Goal: Find specific page/section: Find specific page/section

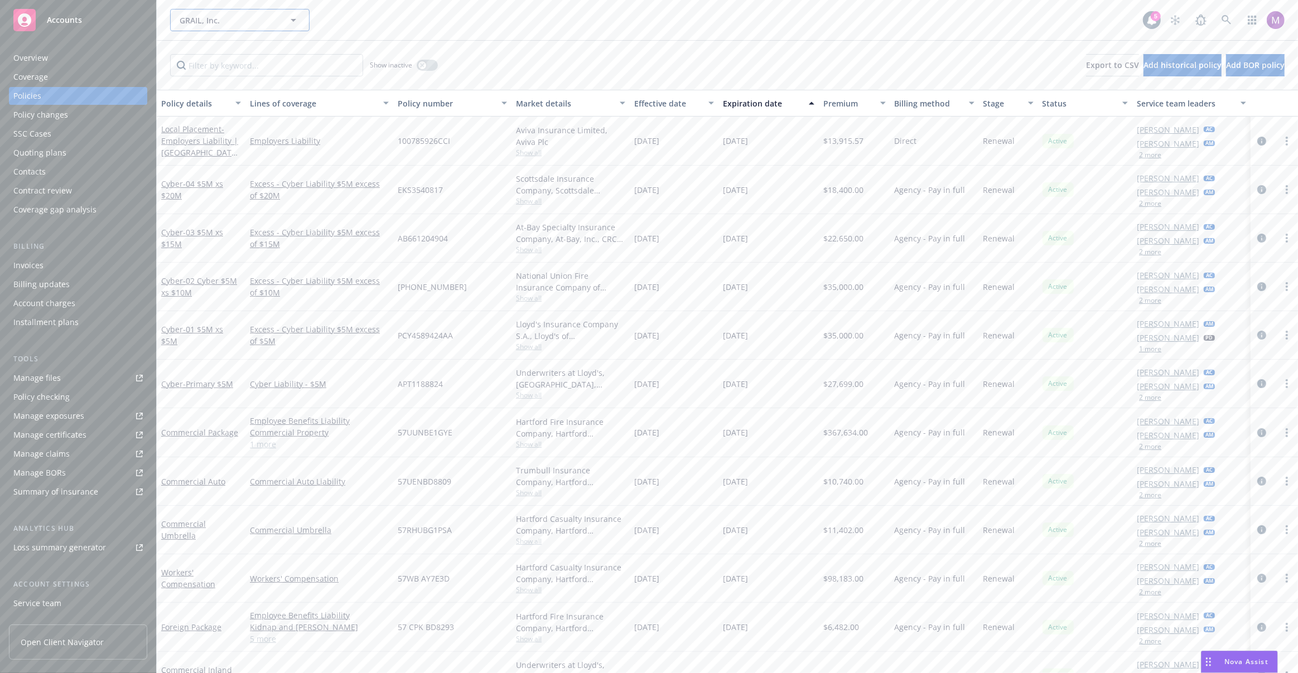
click at [231, 21] on span "GRAIL, Inc." at bounding box center [228, 21] width 97 height 12
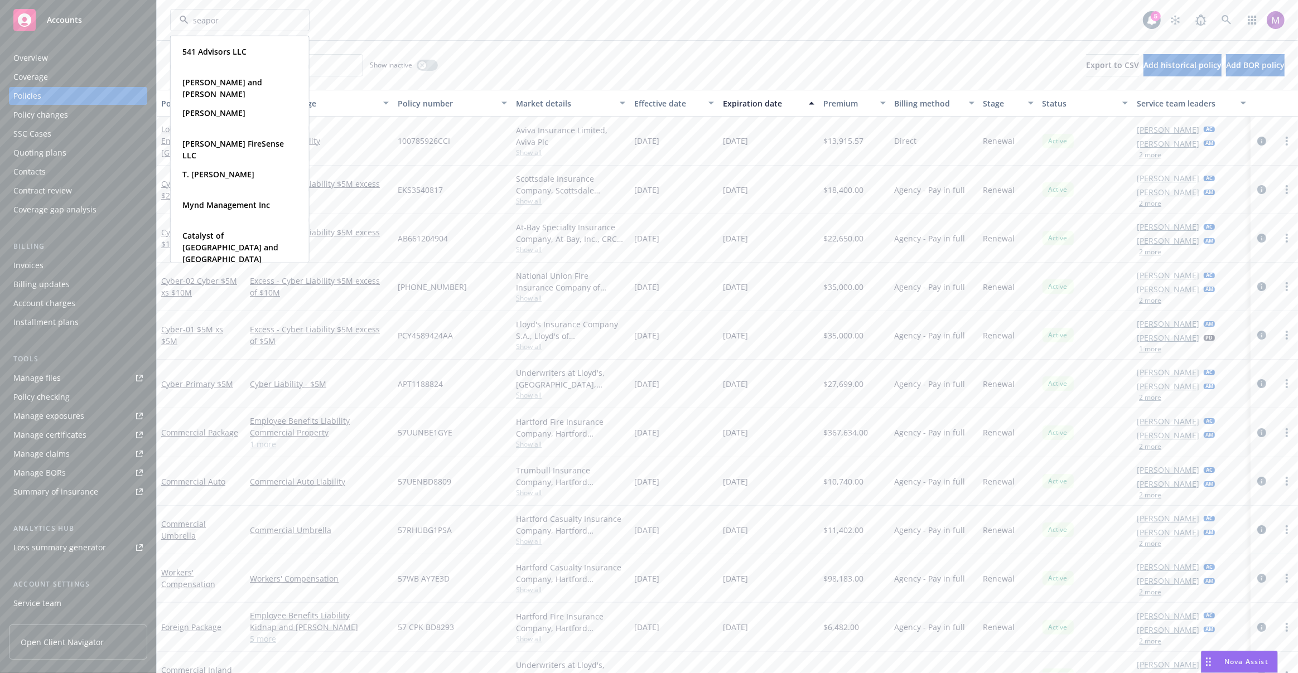
type input "seaport"
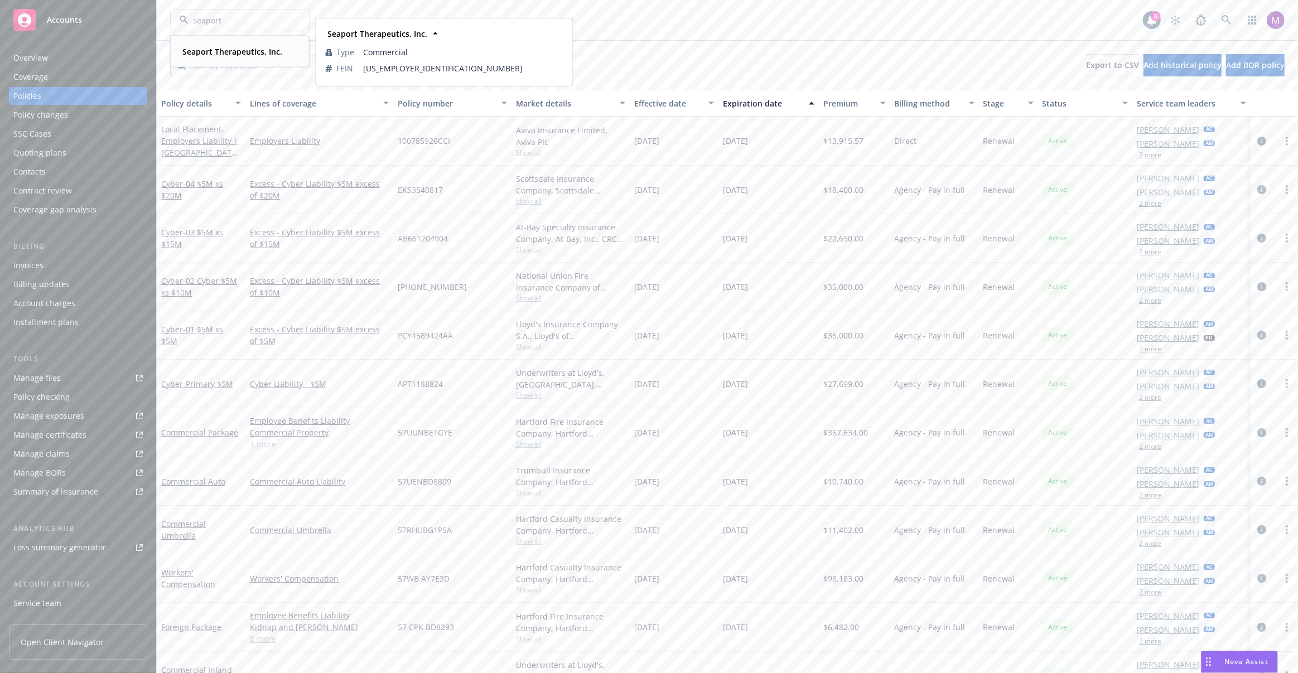
click at [203, 57] on div "Seaport Therapeutics, Inc." at bounding box center [231, 52] width 107 height 16
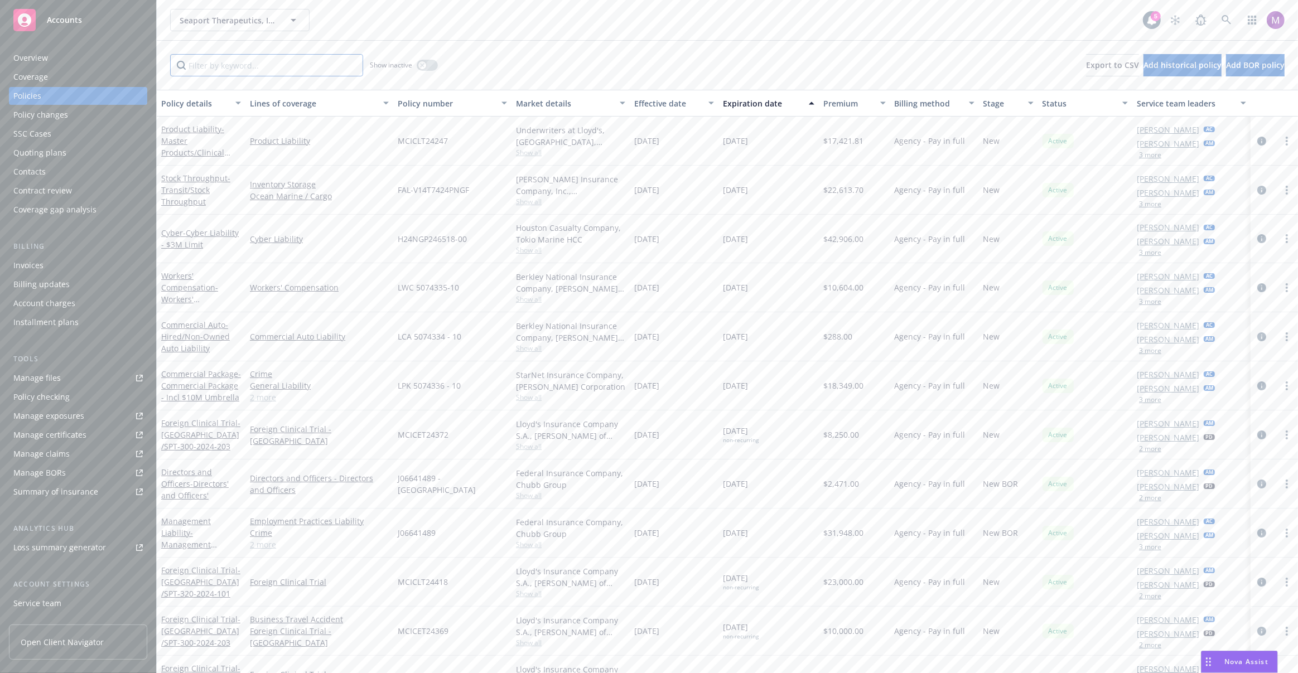
click at [292, 73] on input "Filter by keyword..." at bounding box center [266, 65] width 193 height 22
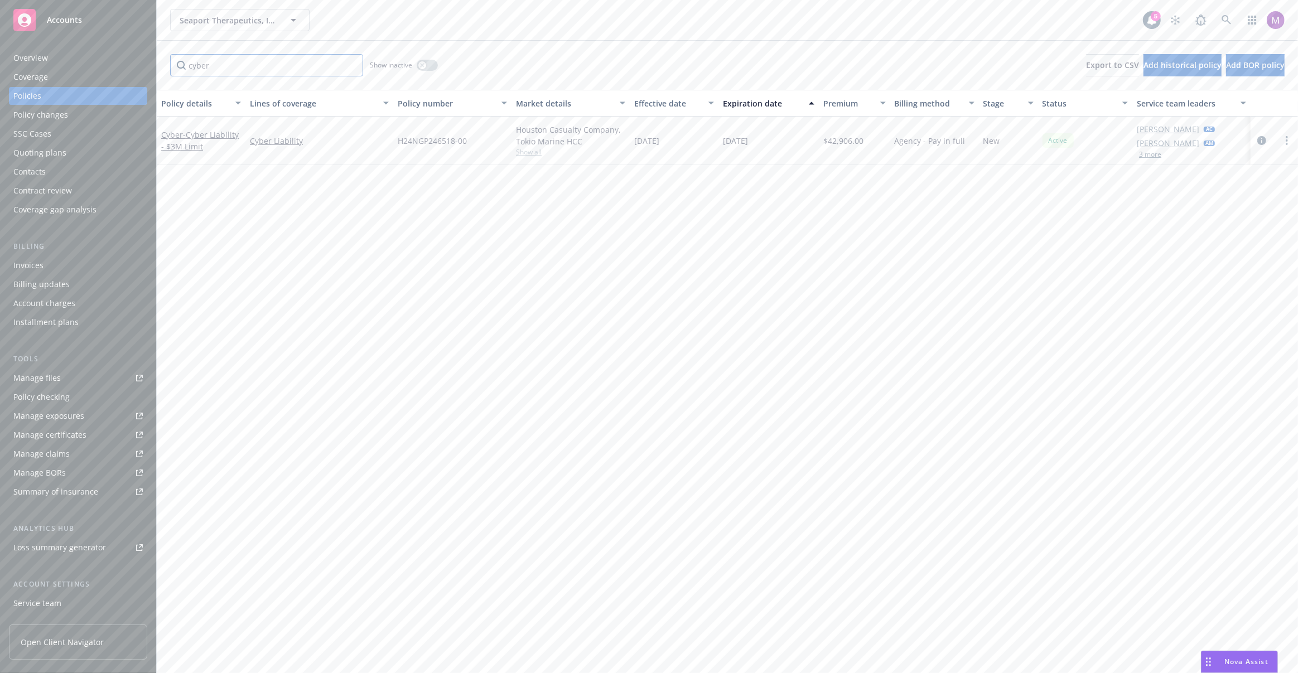
type input "cyber"
